Goal: Find specific page/section: Find specific page/section

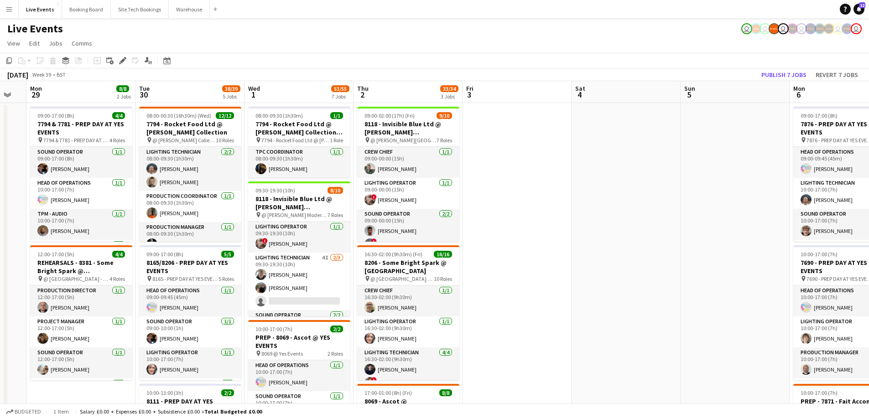
drag, startPoint x: 502, startPoint y: 242, endPoint x: 205, endPoint y: 242, distance: 297.3
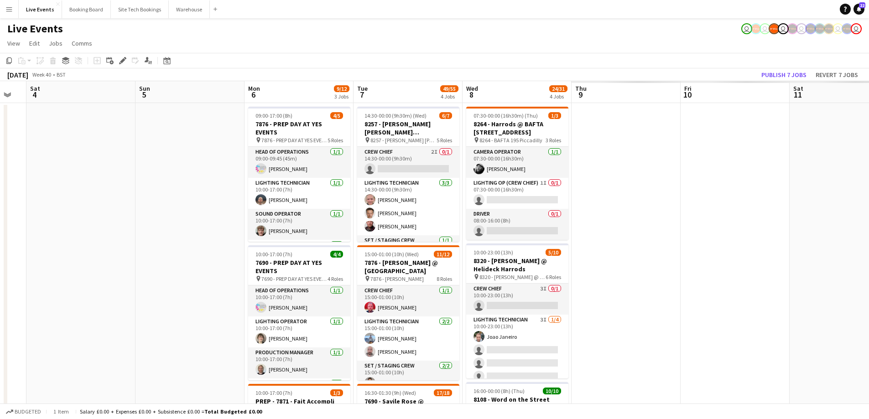
scroll to position [0, 295]
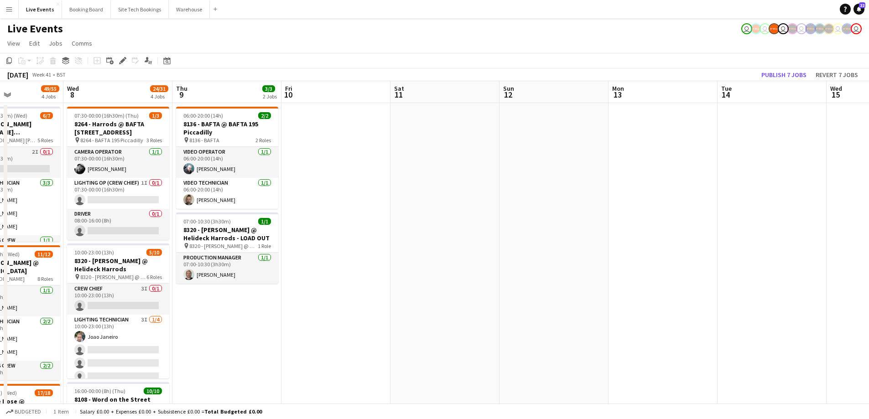
drag, startPoint x: 826, startPoint y: 199, endPoint x: 253, endPoint y: 268, distance: 577.2
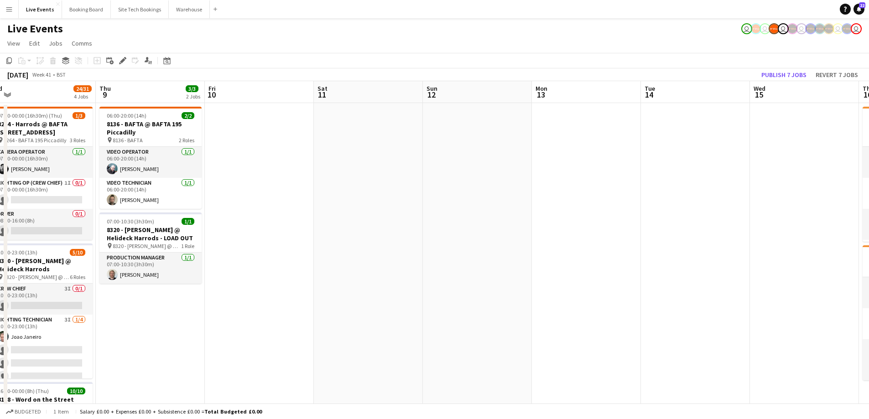
drag, startPoint x: 695, startPoint y: 242, endPoint x: 223, endPoint y: 261, distance: 472.3
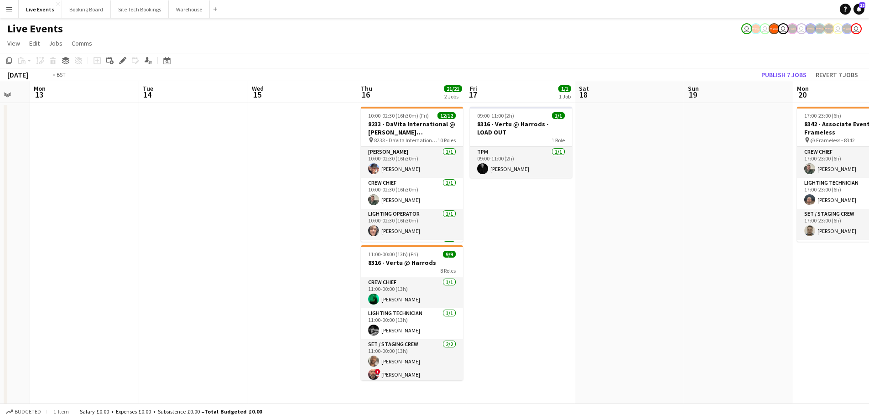
drag, startPoint x: 722, startPoint y: 223, endPoint x: 304, endPoint y: 269, distance: 420.7
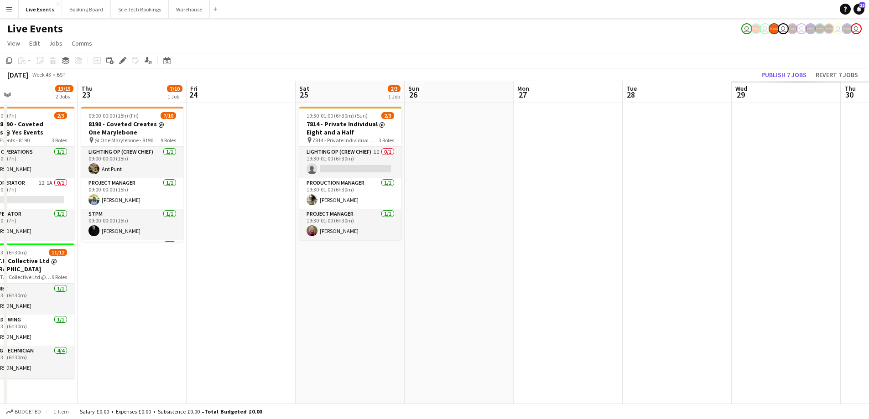
drag, startPoint x: 397, startPoint y: 284, endPoint x: 116, endPoint y: 286, distance: 281.3
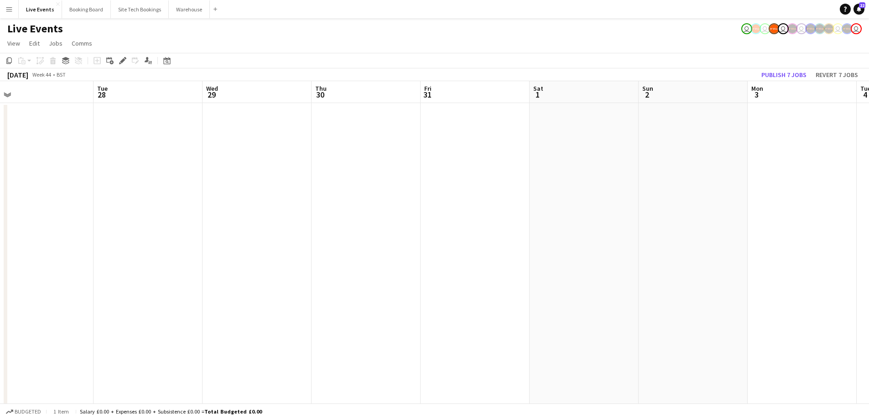
drag, startPoint x: 17, startPoint y: 262, endPoint x: 341, endPoint y: 268, distance: 324.2
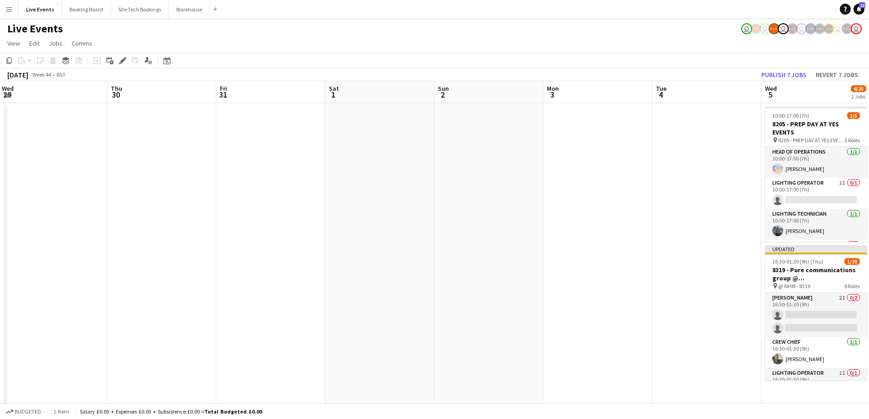
scroll to position [0, 315]
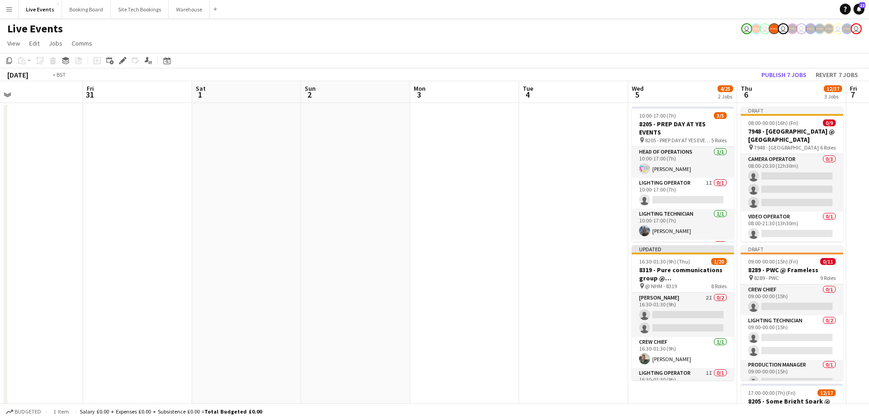
drag, startPoint x: 411, startPoint y: 265, endPoint x: 0, endPoint y: 229, distance: 412.3
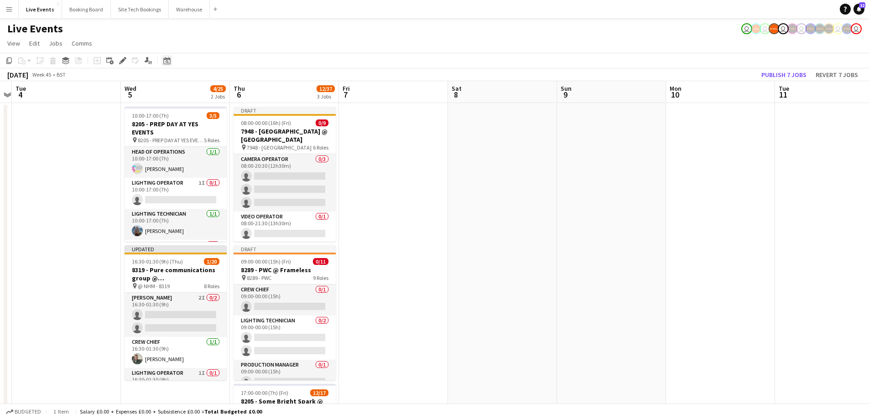
click at [169, 62] on icon "Date picker" at bounding box center [166, 60] width 7 height 7
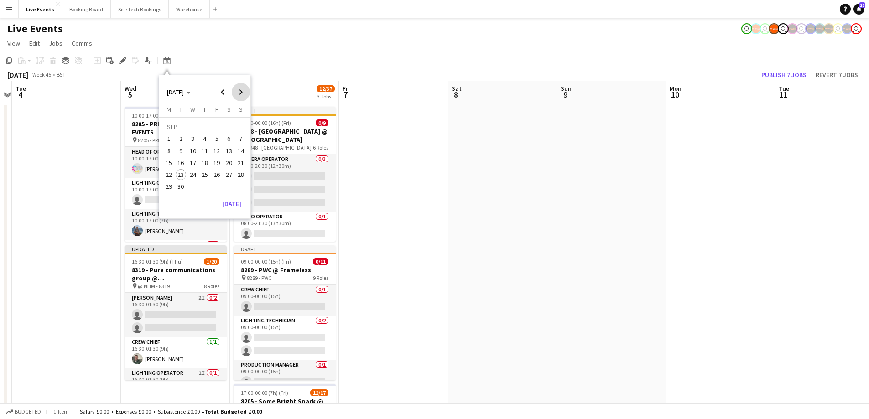
click at [241, 92] on span "Next month" at bounding box center [241, 92] width 18 height 18
click at [203, 152] on span "13" at bounding box center [204, 153] width 11 height 11
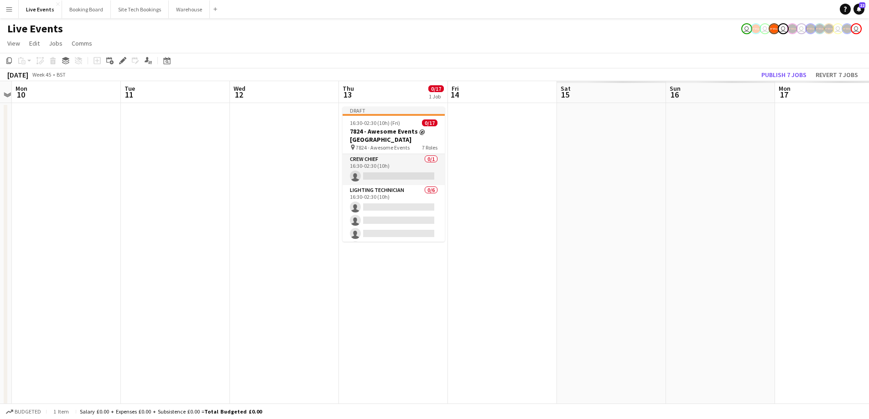
scroll to position [0, 314]
